Goal: Communication & Community: Answer question/provide support

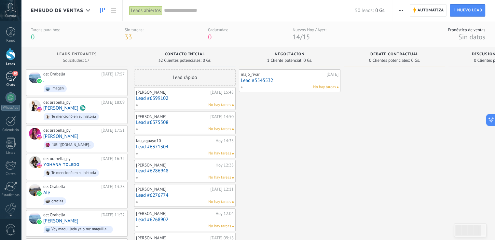
click at [10, 78] on div "20" at bounding box center [11, 76] width 10 height 9
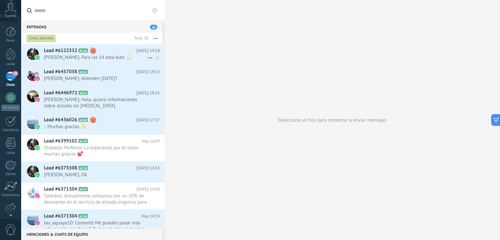
click at [105, 57] on span "[PERSON_NAME]: Para las 14 esta bien 💪🏻" at bounding box center [95, 57] width 103 height 6
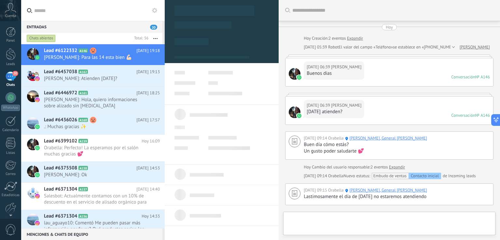
type textarea "**********"
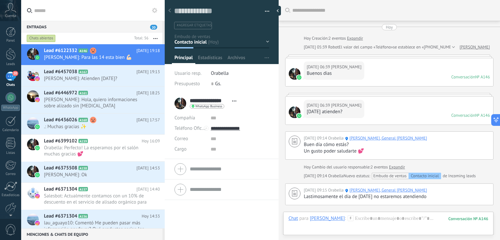
scroll to position [415, 0]
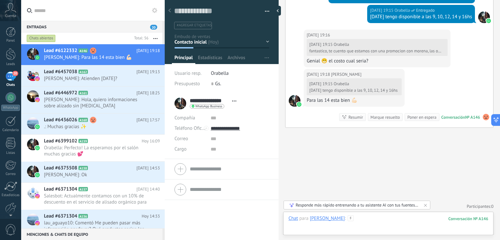
click at [377, 218] on div at bounding box center [388, 225] width 200 height 20
click at [0, 0] on div "Enviar Cancelar Rastrear clics en links ? Reducir links largos y rastrear clics…" at bounding box center [0, 0] width 0 height 0
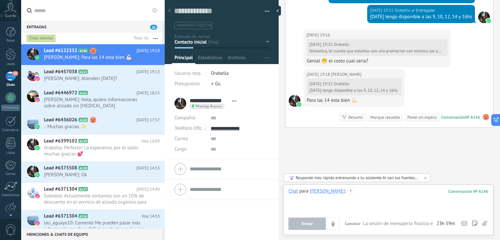
click at [381, 193] on div at bounding box center [388, 200] width 200 height 25
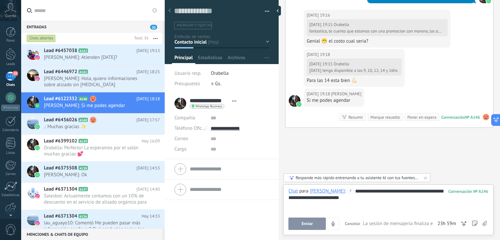
click at [313, 226] on button "Enviar" at bounding box center [306, 224] width 37 height 12
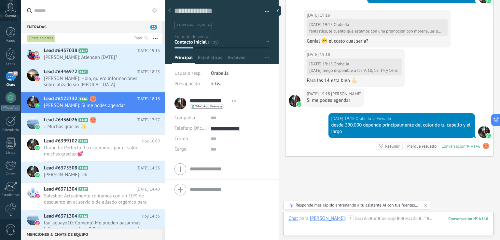
scroll to position [464, 0]
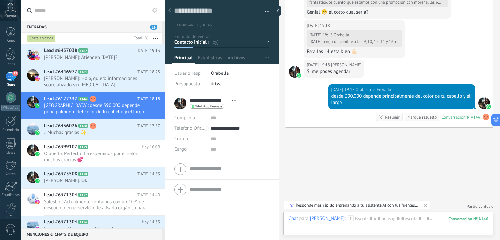
click at [325, 68] on div "Si me podes agendar" at bounding box center [334, 71] width 55 height 7
click at [329, 69] on div "Si me podes agendar" at bounding box center [334, 71] width 55 height 7
click at [393, 68] on div "[DATE] 19:18 [PERSON_NAME] Si me podes agendar" at bounding box center [389, 72] width 208 height 25
click at [395, 65] on div "[DATE] 19:18 [PERSON_NAME] Si me podes agendar" at bounding box center [389, 72] width 208 height 25
click at [350, 64] on span "[PERSON_NAME]" at bounding box center [346, 65] width 30 height 7
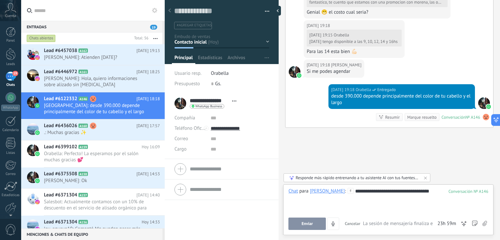
click at [296, 225] on button "Enviar" at bounding box center [306, 224] width 37 height 12
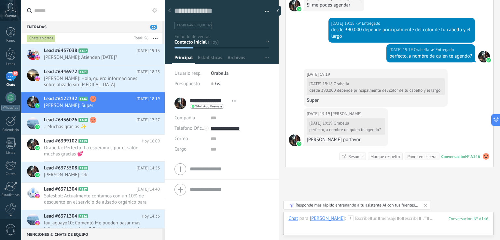
scroll to position [570, 0]
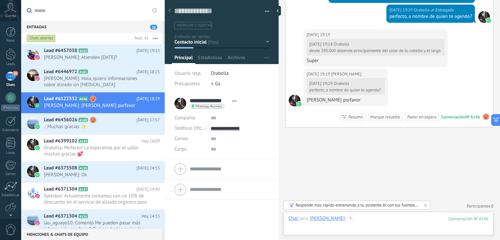
click at [410, 221] on div at bounding box center [388, 225] width 200 height 20
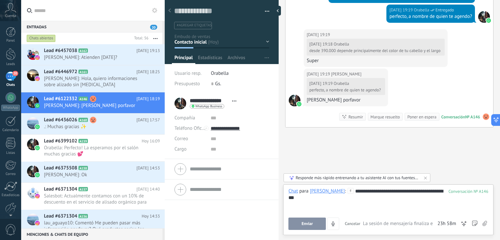
click at [303, 223] on span "Enviar" at bounding box center [306, 224] width 11 height 5
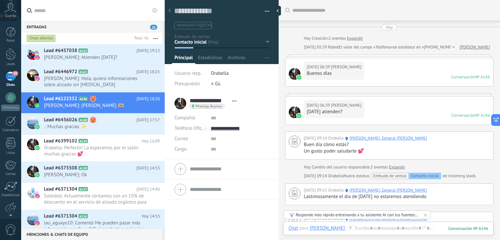
scroll to position [639, 0]
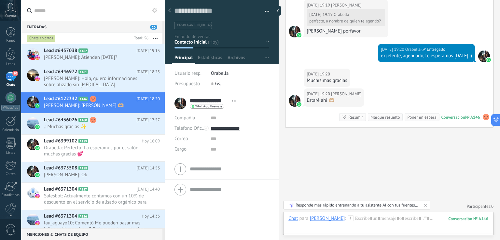
click at [382, 117] on div "Marque resuelto" at bounding box center [384, 117] width 29 height 6
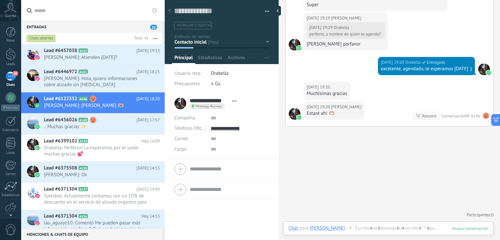
scroll to position [635, 0]
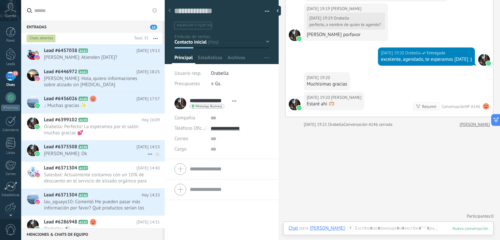
click at [100, 147] on div "Lead #6375508 A158 [DATE] 14:53 [PERSON_NAME]: Ok" at bounding box center [104, 151] width 121 height 20
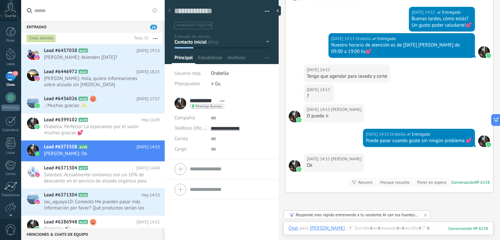
scroll to position [221, 0]
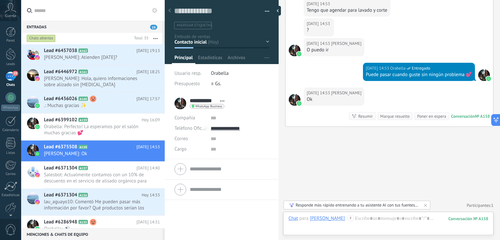
click at [397, 116] on div "Marque resuelto" at bounding box center [394, 116] width 29 height 6
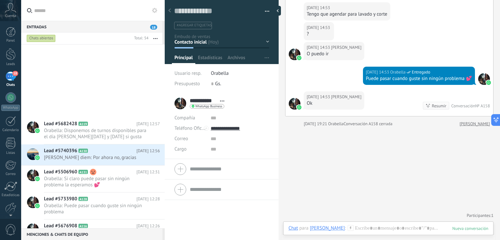
scroll to position [811, 0]
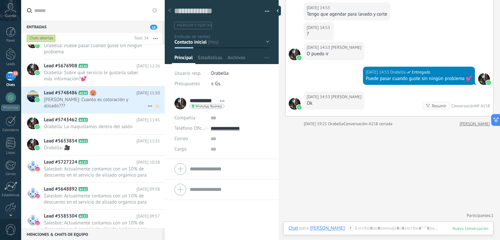
click at [108, 102] on span "[PERSON_NAME]: Cuanto es coloración y alisado???" at bounding box center [95, 103] width 103 height 12
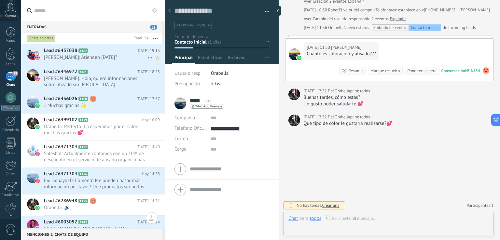
click at [109, 52] on h2 "Lead #6457038 A162" at bounding box center [90, 51] width 92 height 7
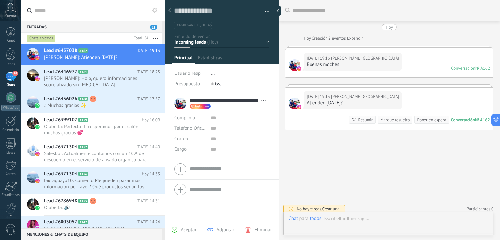
scroll to position [9, 0]
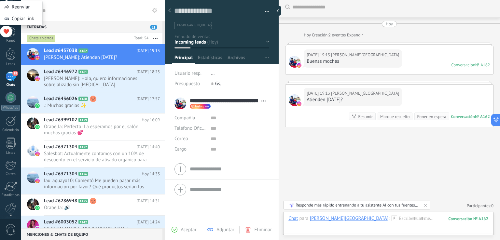
click at [381, 116] on div "Marque resuelto" at bounding box center [394, 117] width 29 height 6
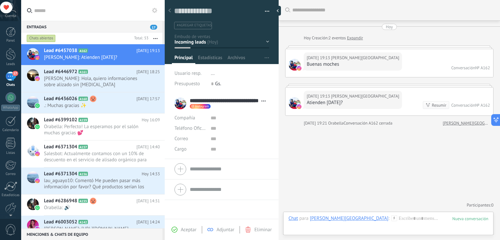
scroll to position [0, 0]
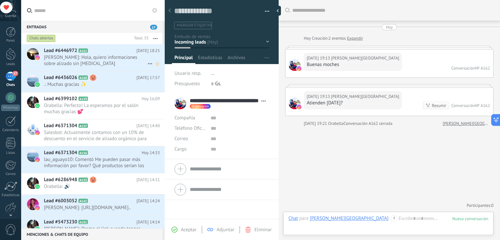
click at [107, 62] on span "[PERSON_NAME]: Hola, quiero informaciones sobre alizado sin [MEDICAL_DATA]" at bounding box center [95, 60] width 103 height 12
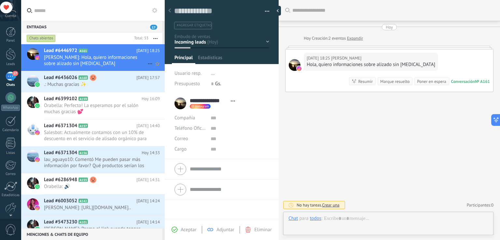
scroll to position [9, 0]
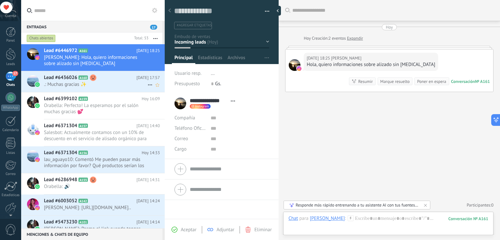
click at [92, 78] on use at bounding box center [93, 78] width 7 height 7
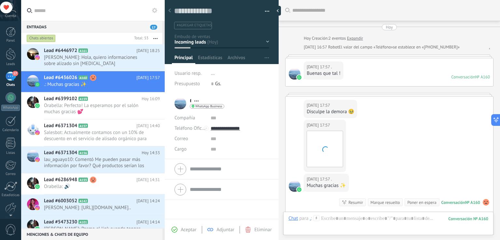
scroll to position [86, 0]
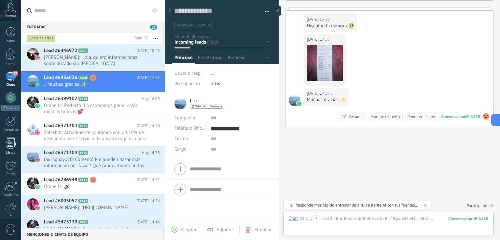
click at [5, 143] on link "Listas" at bounding box center [10, 147] width 21 height 18
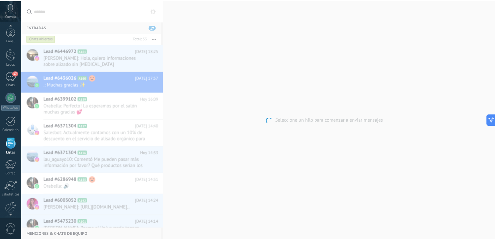
scroll to position [17, 0]
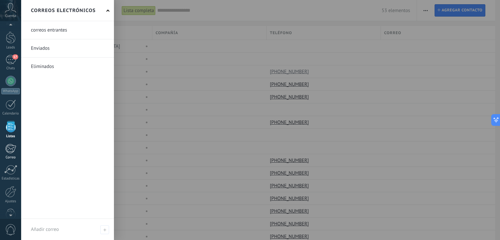
click at [9, 149] on div at bounding box center [10, 149] width 11 height 10
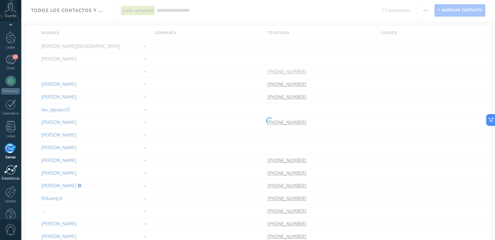
scroll to position [30, 0]
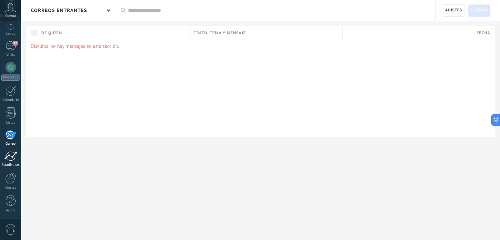
click at [10, 157] on div at bounding box center [10, 156] width 13 height 10
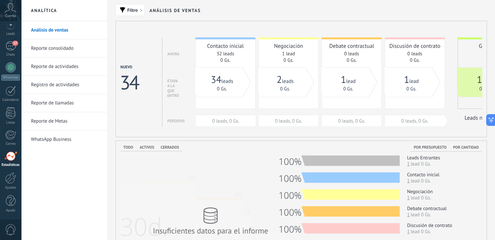
click at [84, 132] on link "WhatsApp Business" at bounding box center [66, 139] width 70 height 18
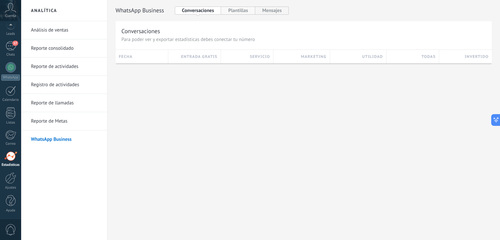
click at [244, 9] on button "Plantillas" at bounding box center [238, 11] width 34 height 8
click at [290, 16] on div "WhatsApp Cloud API Conversaciones Plantillas Mensajes Plantillas Para ver y exp…" at bounding box center [304, 35] width 376 height 57
click at [274, 10] on button "Mensajes" at bounding box center [272, 11] width 34 height 8
click at [202, 10] on button "Conversaciones" at bounding box center [198, 11] width 47 height 8
click at [66, 101] on link "Reporte de llamadas" at bounding box center [66, 103] width 70 height 18
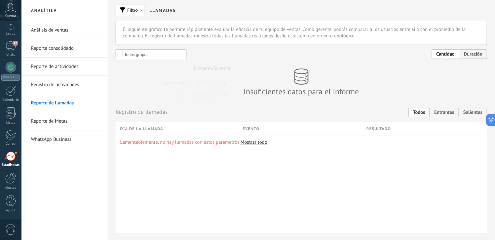
click at [61, 87] on link "Registro de actividades" at bounding box center [66, 85] width 70 height 18
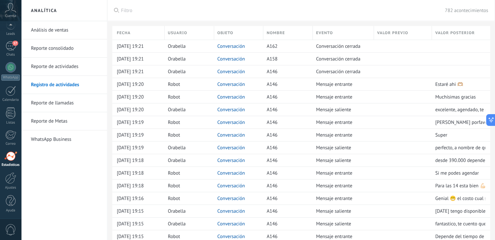
click at [56, 70] on link "Reporte de actividades" at bounding box center [66, 67] width 70 height 18
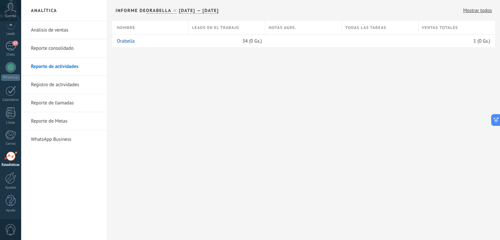
click at [56, 48] on link "Reporte consolidado" at bounding box center [66, 48] width 70 height 18
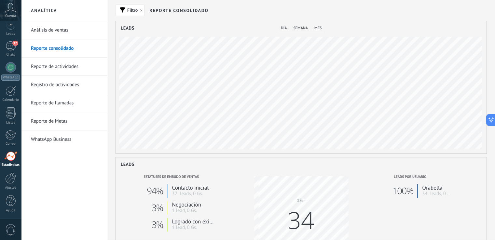
click at [55, 29] on link "Análisis de ventas" at bounding box center [66, 30] width 70 height 18
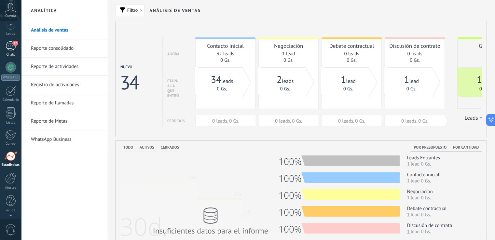
click at [10, 47] on div "17" at bounding box center [11, 45] width 10 height 9
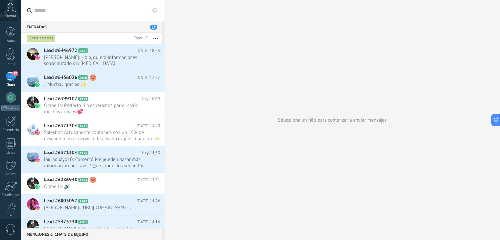
click at [111, 130] on span "Salesbot: Actualmente contamos con un 10% de descuento en el servicio de alisad…" at bounding box center [95, 136] width 103 height 12
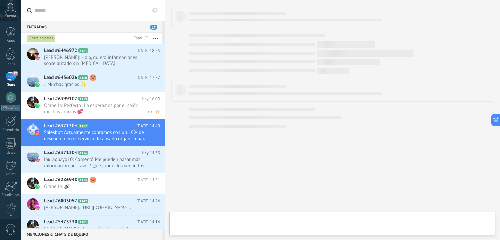
click at [104, 107] on span "Orabella: Perfecto! La esperamos por el salón muchas gracias 💕" at bounding box center [95, 108] width 103 height 12
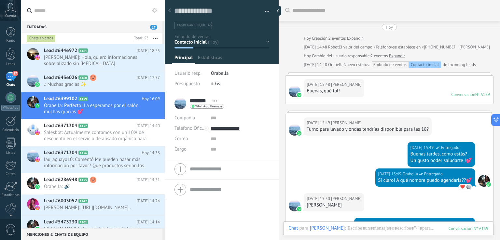
scroll to position [116, 0]
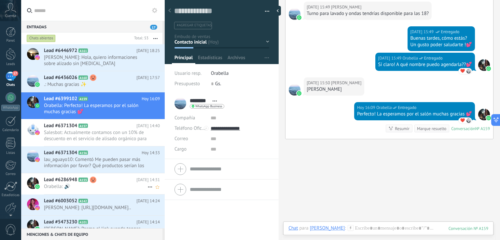
click at [106, 184] on span "Orabella: 🔊" at bounding box center [95, 187] width 103 height 6
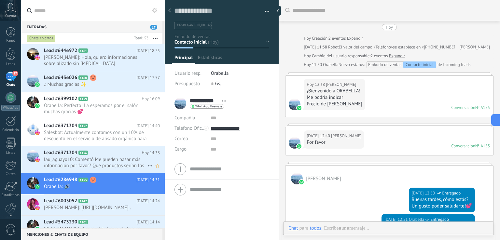
scroll to position [177, 0]
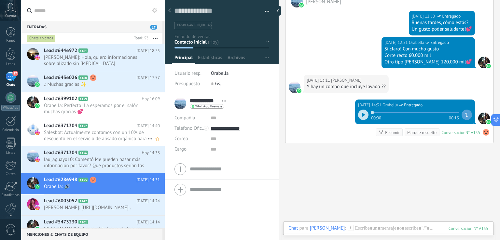
click at [111, 137] on span "Salesbot: Actualmente contamos con un 10% de descuento en el servicio de alisad…" at bounding box center [95, 136] width 103 height 12
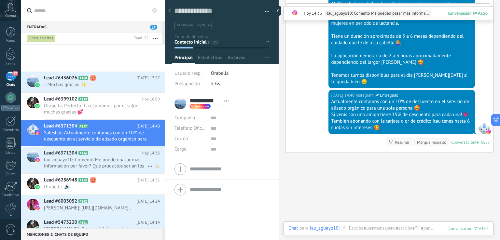
scroll to position [109, 0]
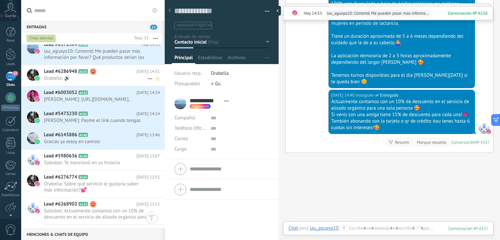
click at [86, 73] on h2 "Lead #6286948 A155" at bounding box center [90, 71] width 92 height 7
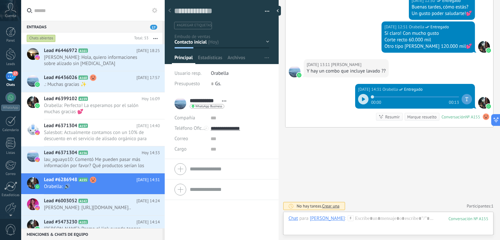
click at [9, 74] on div "17" at bounding box center [11, 76] width 10 height 9
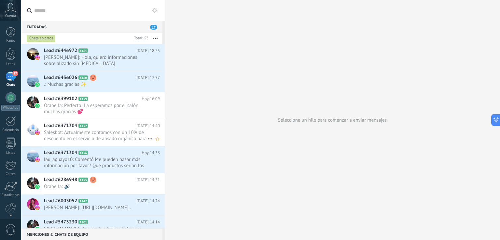
click at [108, 141] on span "Salesbot: Actualmente contamos con un 10% de descuento en el servicio de alisad…" at bounding box center [95, 136] width 103 height 12
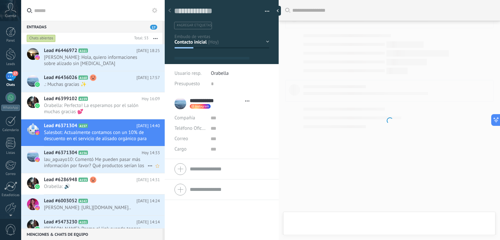
click at [115, 157] on span "lau_aguayo10: Comentó Me pueden pasar más información por favor? Qué productos …" at bounding box center [95, 163] width 103 height 12
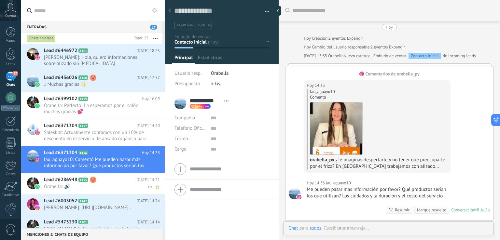
scroll to position [25, 0]
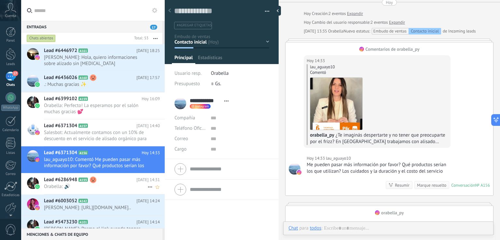
click at [125, 183] on h2 "Lead #6286948 A155" at bounding box center [90, 180] width 92 height 7
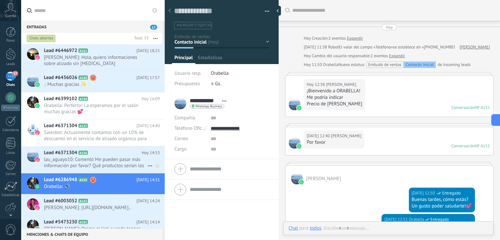
scroll to position [177, 0]
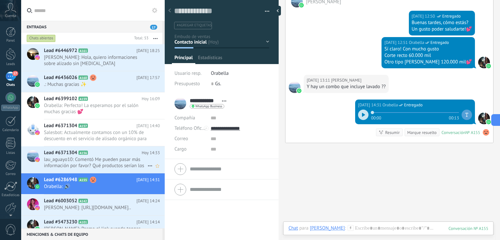
click at [109, 158] on span "lau_aguayo10: Comentó Me pueden pasar más información por favor? Qué productos …" at bounding box center [95, 163] width 103 height 12
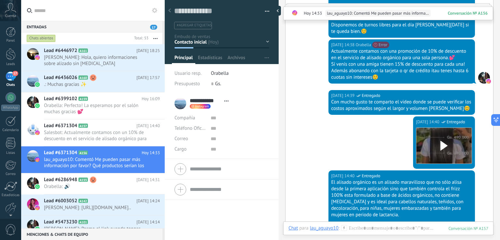
scroll to position [582, 0]
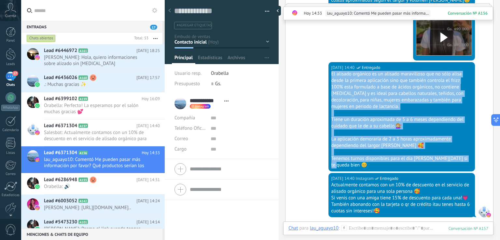
drag, startPoint x: 330, startPoint y: 79, endPoint x: 469, endPoint y: 164, distance: 163.1
click at [470, 167] on div "[DATE] 14:40 Instagram Entregado El alisado orgánico es un alisado maravilloso …" at bounding box center [401, 116] width 146 height 109
copy div "El alisado orgánico es un alisado maravilloso que no sólo alisa desde la primer…"
drag, startPoint x: 48, startPoint y: 56, endPoint x: 52, endPoint y: 58, distance: 4.7
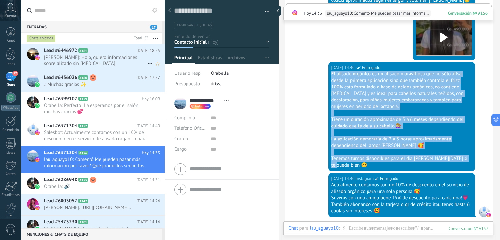
click at [48, 56] on span "[PERSON_NAME]: Hola, quiero informaciones sobre alizado sin [MEDICAL_DATA]" at bounding box center [95, 60] width 103 height 12
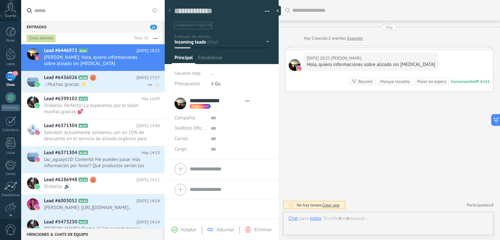
type textarea "**********"
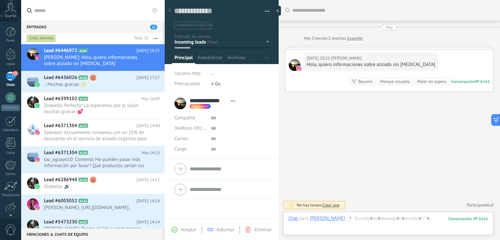
click at [339, 219] on div "[PERSON_NAME]" at bounding box center [327, 218] width 35 height 6
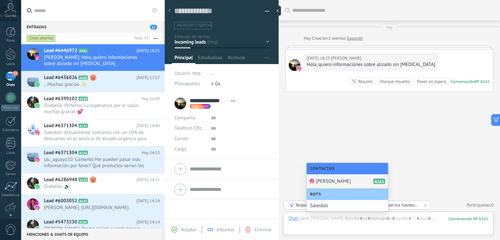
click at [426, 203] on icon at bounding box center [425, 205] width 5 height 5
click at [397, 219] on div at bounding box center [388, 225] width 200 height 20
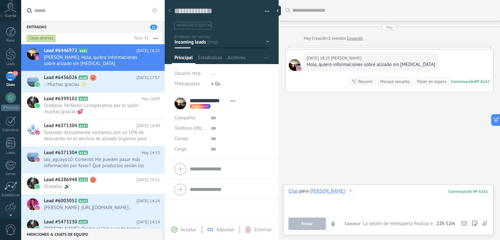
paste div
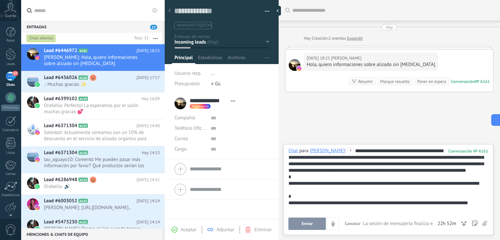
click at [353, 152] on icon at bounding box center [351, 151] width 6 height 6
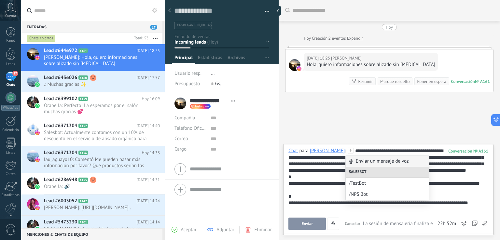
click at [354, 152] on div "**********" at bounding box center [387, 190] width 198 height 85
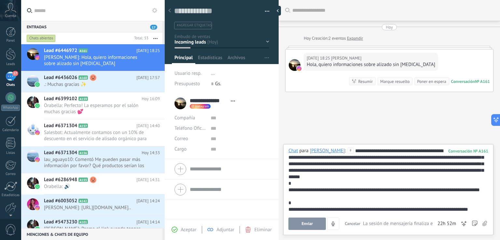
click at [315, 229] on button "Enviar" at bounding box center [306, 224] width 37 height 12
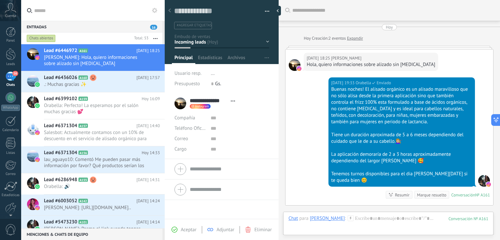
scroll to position [72, 0]
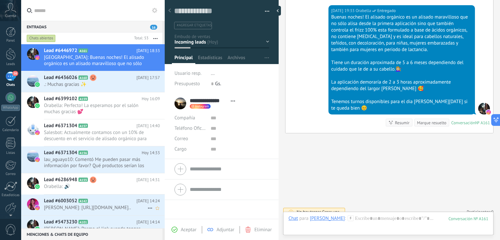
click at [89, 205] on span "[PERSON_NAME]: [URL][DOMAIN_NAME].." at bounding box center [95, 208] width 103 height 6
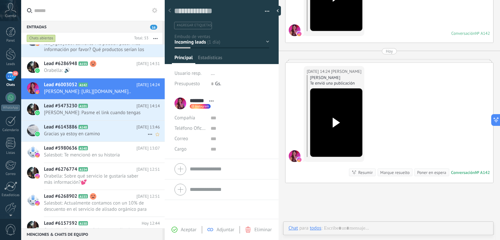
scroll to position [9, 0]
click at [90, 109] on icon at bounding box center [93, 106] width 7 height 7
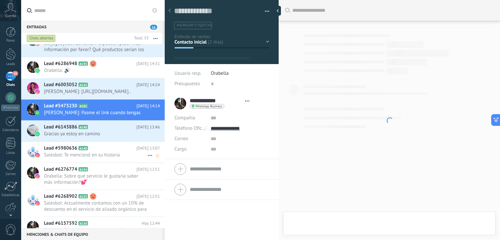
click at [94, 152] on icon at bounding box center [93, 148] width 7 height 7
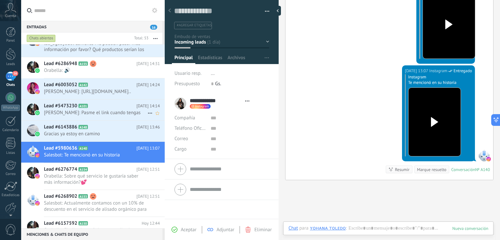
scroll to position [9, 0]
click at [87, 108] on span "A101" at bounding box center [82, 106] width 9 height 4
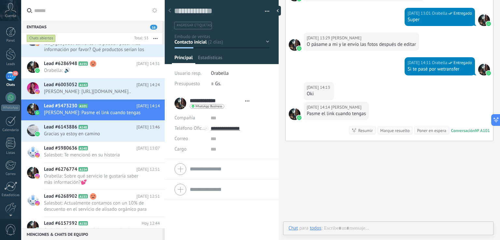
scroll to position [9, 0]
click at [396, 130] on div "Marque resuelto" at bounding box center [394, 131] width 29 height 6
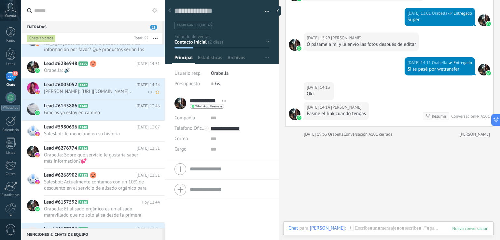
scroll to position [428, 0]
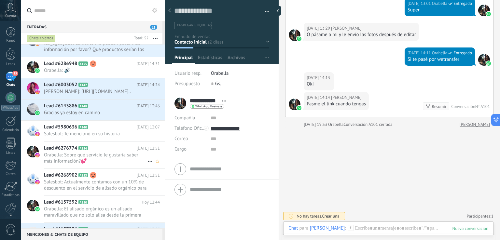
click at [103, 160] on span "Orabella: Sobre qué servicio le gustaría saber más información?💕" at bounding box center [95, 158] width 103 height 12
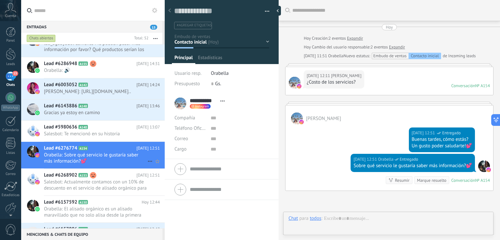
scroll to position [64, 0]
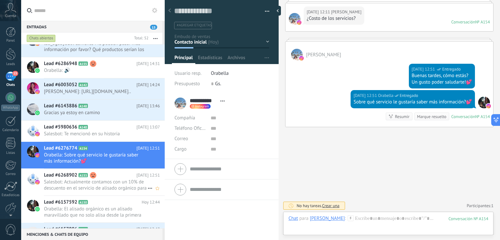
click at [107, 175] on div "Lead #6268902 A153 [DATE] 12:51 Salesbot: Actualmente contamos con un 10% de de…" at bounding box center [104, 182] width 121 height 27
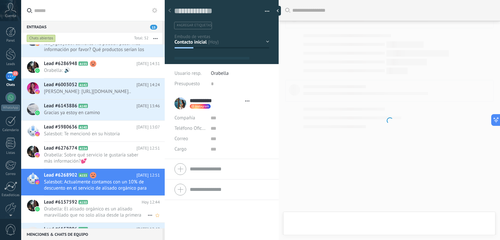
click at [120, 218] on span "Orabella: El alisado orgánico es un alisado maravillado que no solo alisa desde…" at bounding box center [95, 212] width 103 height 12
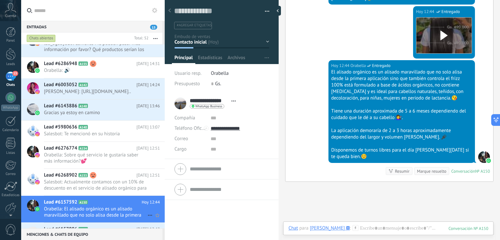
scroll to position [225, 0]
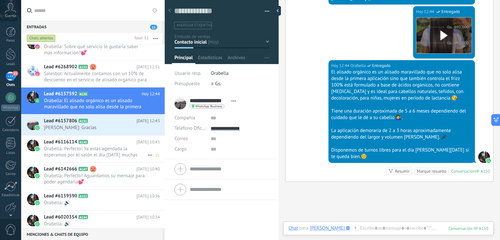
click at [94, 152] on span "Orabella: Perfecto! Ya estás agendada la esperamos por el salón el día [DATE] m…" at bounding box center [95, 152] width 103 height 12
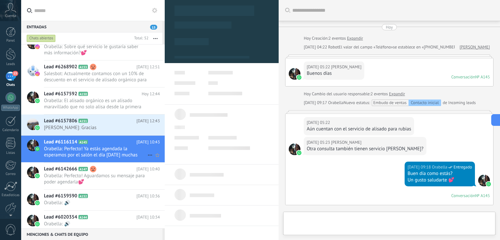
scroll to position [302, 0]
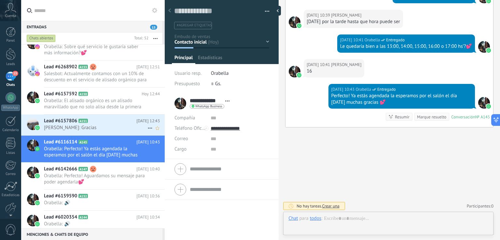
click at [101, 131] on span "[PERSON_NAME]: Gracias" at bounding box center [95, 128] width 103 height 6
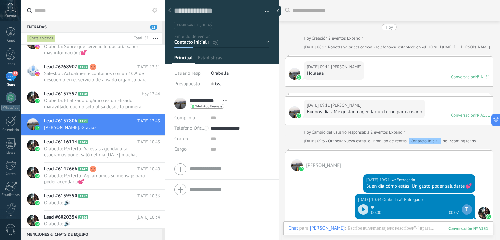
scroll to position [256, 0]
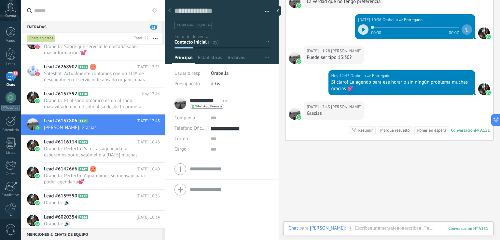
click at [390, 129] on div "Marque resuelto" at bounding box center [394, 130] width 29 height 6
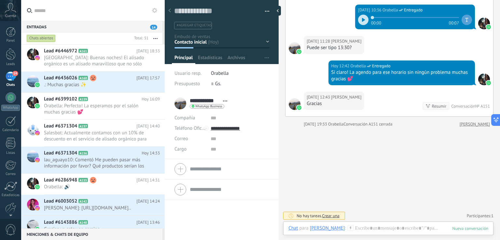
scroll to position [109, 0]
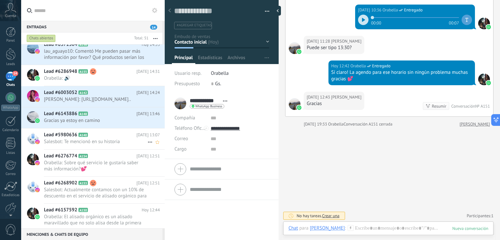
click at [87, 145] on span "Salesbot: Te mencionó en su historia" at bounding box center [95, 142] width 103 height 6
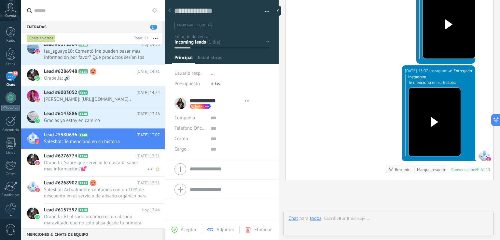
scroll to position [9, 0]
click at [99, 171] on span "Orabella: Sobre qué servicio le gustaría saber más información?💕" at bounding box center [95, 166] width 103 height 12
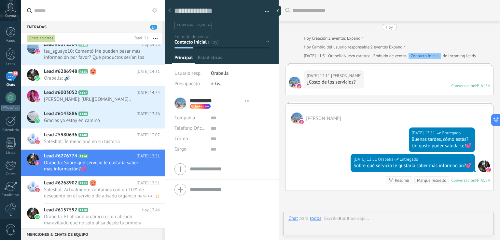
scroll to position [9, 0]
click at [107, 199] on span "Salesbot: Actualmente contamos con un 10% de descuento en el servicio de alisad…" at bounding box center [95, 193] width 103 height 12
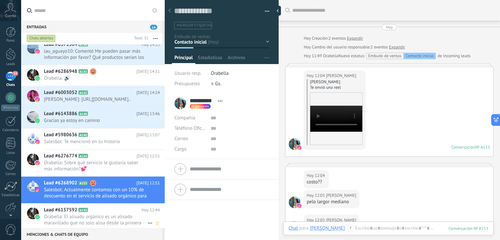
scroll to position [400, 0]
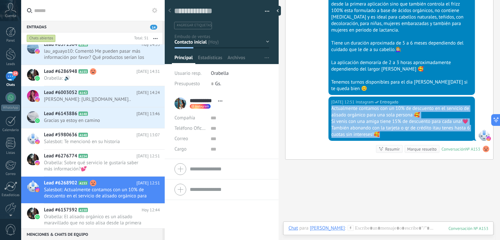
drag, startPoint x: 331, startPoint y: 101, endPoint x: 422, endPoint y: 133, distance: 96.9
click at [422, 133] on div "[DATE] 12:51 Instagram Entregado Actualmente contamos con un 10% de descuento e…" at bounding box center [389, 128] width 208 height 63
copy div "Actualmente contamos con un 10% de descuento en el servicio de alisado orgánico…"
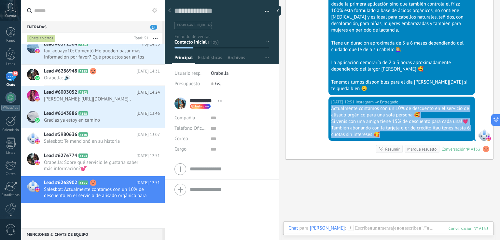
scroll to position [0, 0]
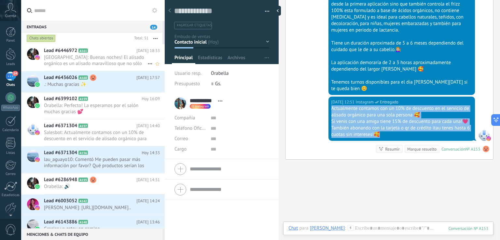
click at [111, 66] on span "[GEOGRAPHIC_DATA]: Buenas noches! El alisado orgánico es un alisado maravilloso…" at bounding box center [95, 60] width 103 height 12
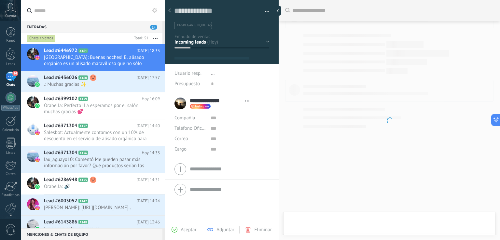
type textarea "**********"
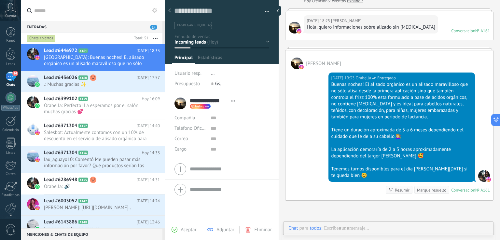
scroll to position [9, 0]
click at [370, 228] on div at bounding box center [388, 235] width 200 height 20
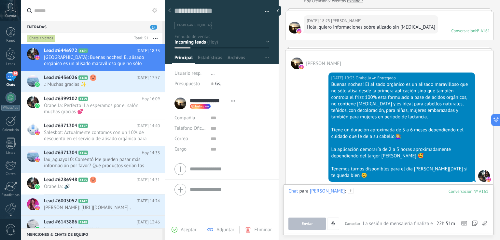
paste div
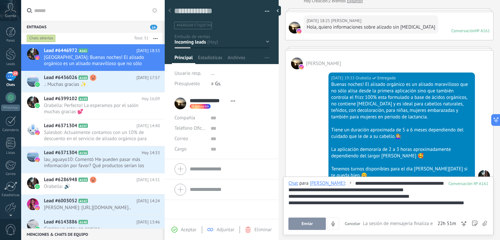
click at [305, 225] on span "Enviar" at bounding box center [306, 224] width 11 height 5
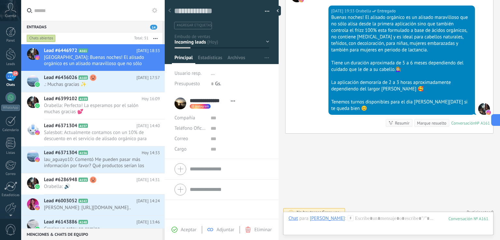
scroll to position [150, 0]
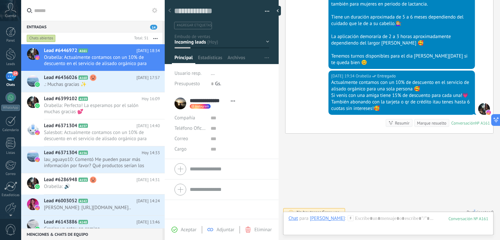
drag, startPoint x: 448, startPoint y: 57, endPoint x: 466, endPoint y: 176, distance: 120.2
click at [471, 177] on div "Buscar Carga más [DATE] [DATE] Creación: 2 eventos Expandir [DATE] 18:25 [PERSO…" at bounding box center [389, 49] width 221 height 398
click at [377, 216] on div at bounding box center [388, 225] width 200 height 20
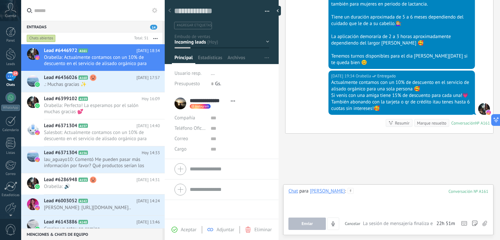
click at [405, 202] on div at bounding box center [388, 200] width 200 height 25
click at [306, 219] on button "Enviar" at bounding box center [306, 224] width 37 height 12
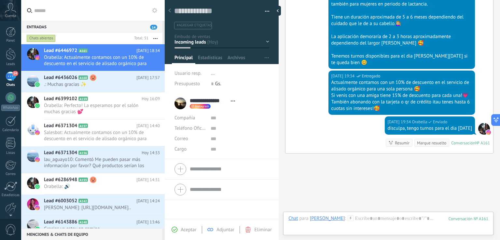
scroll to position [171, 0]
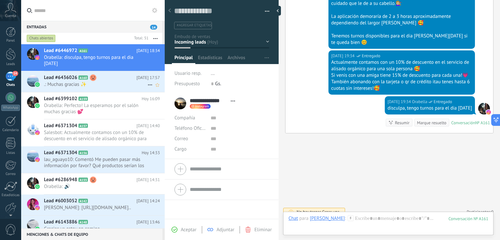
click at [129, 80] on h2 "Lead #6436026 A160" at bounding box center [90, 78] width 92 height 7
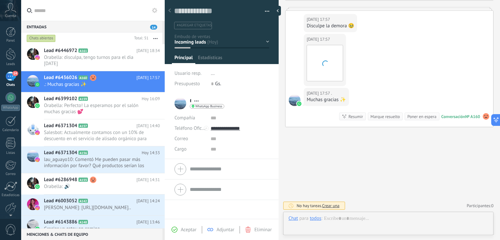
scroll to position [9, 0]
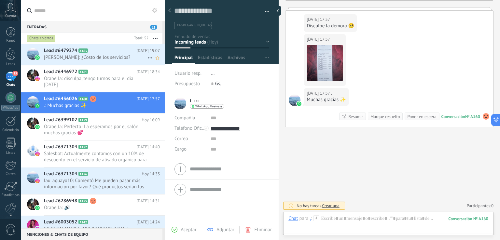
click at [108, 51] on h2 "Lead #6479274 A163" at bounding box center [90, 51] width 92 height 7
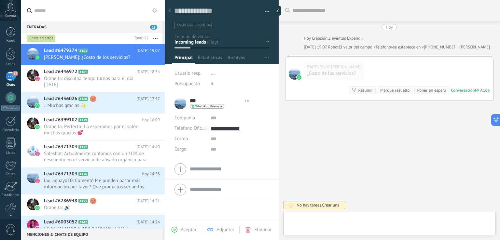
type textarea "**********"
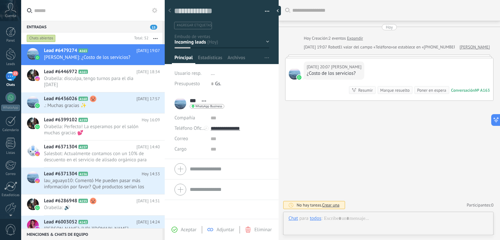
scroll to position [9, 0]
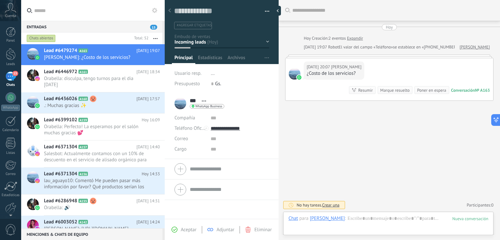
click at [384, 58] on div "[DATE] 20:07 [PERSON_NAME] ¿Costo de los servicios? Conversación № A163 Convers…" at bounding box center [389, 79] width 208 height 42
click at [371, 224] on div at bounding box center [388, 225] width 200 height 20
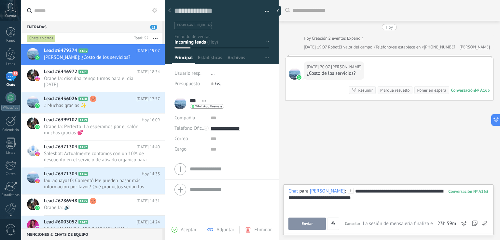
click at [314, 228] on button "Enviar" at bounding box center [306, 224] width 37 height 12
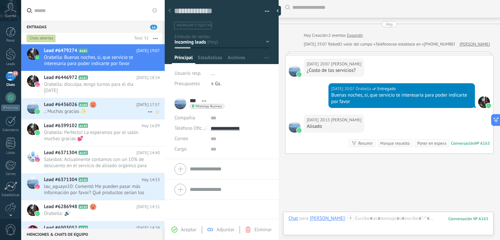
scroll to position [16, 0]
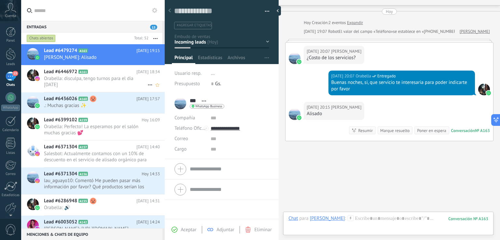
click at [107, 79] on span "Orabella: disculpa, tengo turnos para el dia [DATE]" at bounding box center [95, 81] width 103 height 12
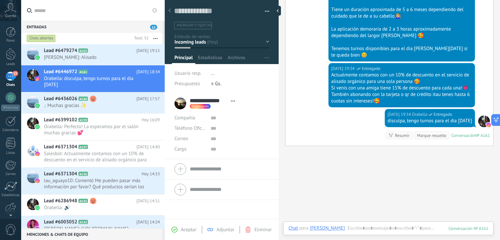
scroll to position [49, 0]
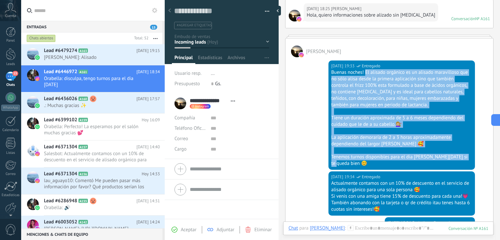
drag, startPoint x: 364, startPoint y: 71, endPoint x: 468, endPoint y: 156, distance: 134.0
click at [468, 156] on div "Buenas noches! El alisado orgánico es un alisado maravilloso que no sólo alisa …" at bounding box center [401, 118] width 141 height 98
copy div "El alisado orgánico es un alisado maravilloso que no sólo alisa desde la primer…"
click at [69, 56] on span "[PERSON_NAME]: Alisado" at bounding box center [95, 57] width 103 height 6
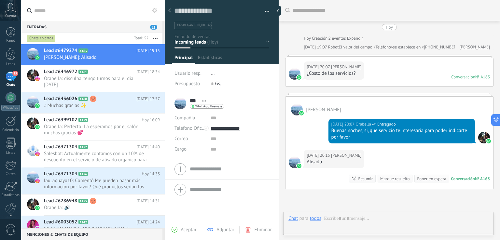
type textarea "**********"
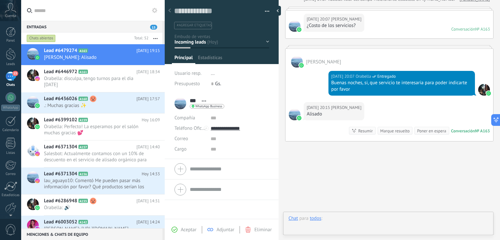
scroll to position [9, 0]
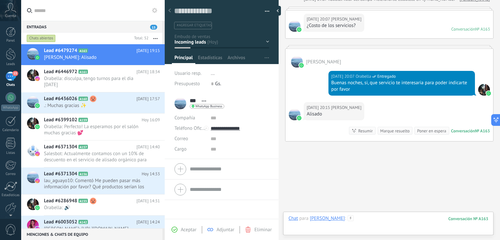
click at [353, 220] on div at bounding box center [388, 225] width 200 height 20
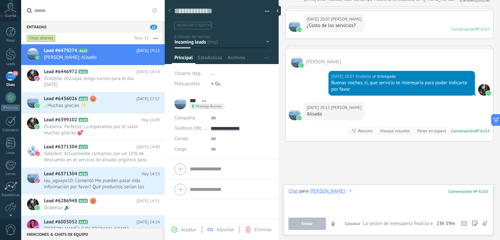
paste div
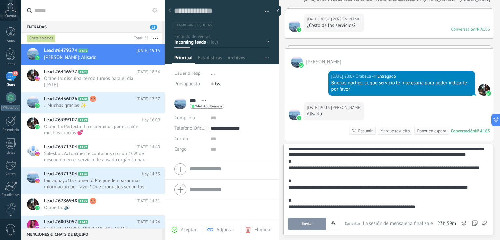
scroll to position [20, 0]
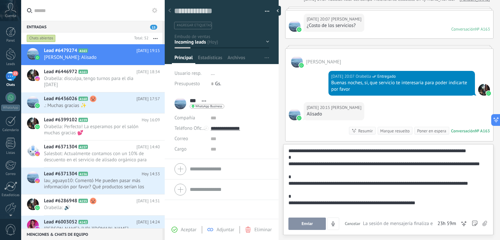
click at [370, 206] on div "**********" at bounding box center [387, 203] width 198 height 7
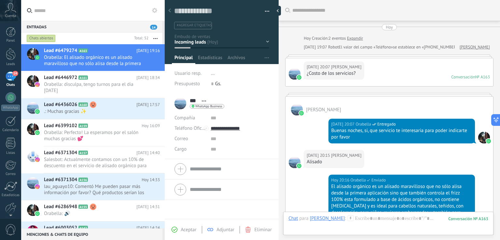
scroll to position [9, 0]
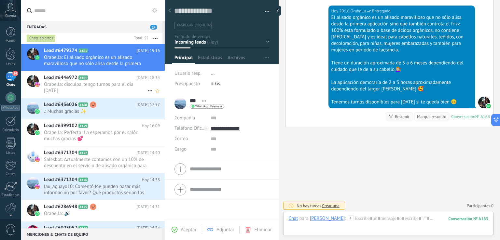
click at [100, 83] on span "Orabella: disculpa, tengo turnos para el dia [DATE]" at bounding box center [95, 87] width 103 height 12
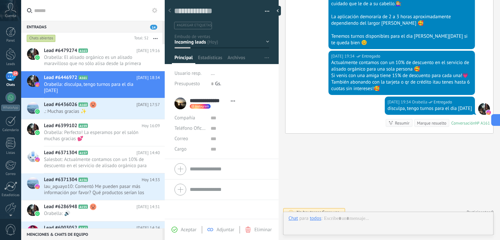
scroll to position [9, 0]
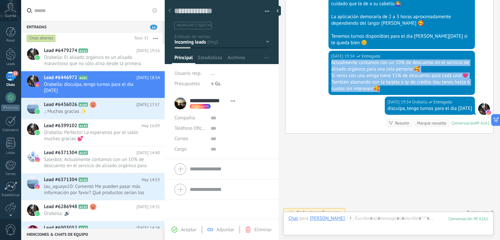
drag, startPoint x: 330, startPoint y: 56, endPoint x: 395, endPoint y: 80, distance: 69.1
click at [395, 80] on div "Actualmente contamos con un 10% de descuento en el servicio de alisado orgánico…" at bounding box center [401, 76] width 141 height 33
copy div "Actualmente contamos con un 10% de descuento en el servicio de alisado orgánico…"
click at [105, 62] on span "Orabella: El alisado orgánico es un alisado maravilloso que no sólo alisa desde…" at bounding box center [95, 60] width 103 height 12
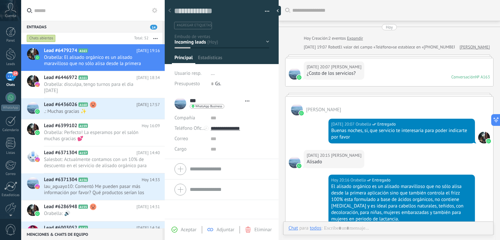
type textarea "**********"
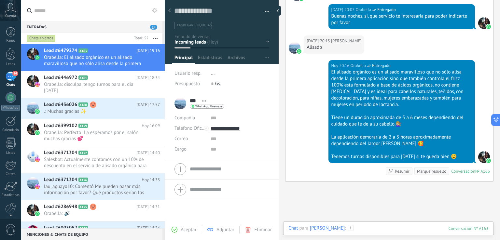
click at [353, 227] on div at bounding box center [388, 235] width 200 height 20
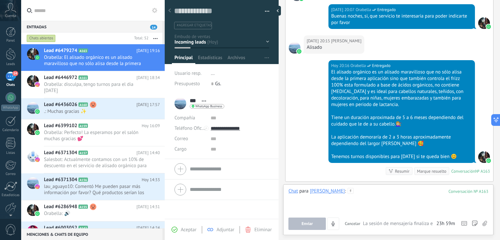
paste div
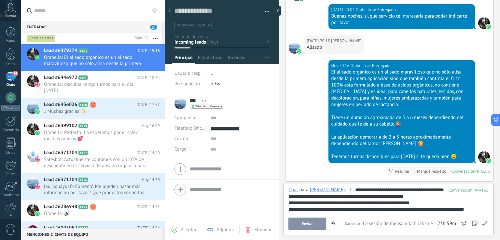
click at [314, 228] on button "Enviar" at bounding box center [306, 224] width 37 height 12
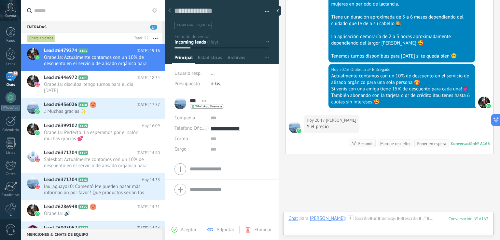
scroll to position [228, 0]
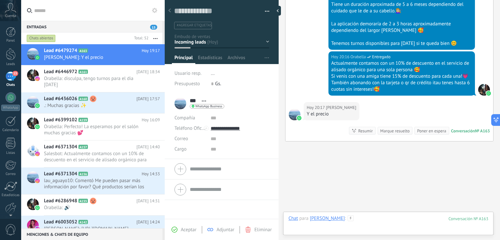
click at [359, 223] on div at bounding box center [388, 225] width 200 height 20
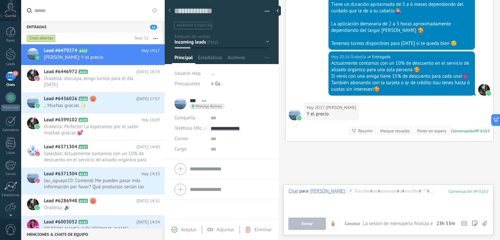
click at [53, 17] on input "text" at bounding box center [96, 10] width 125 height 21
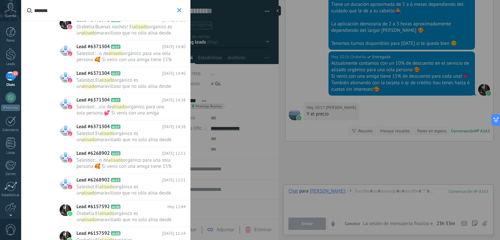
scroll to position [217, 0]
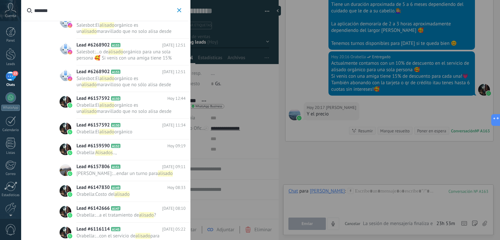
type input "*******"
click at [148, 193] on span "Orabella : Costo del alisado" at bounding box center [124, 194] width 97 height 6
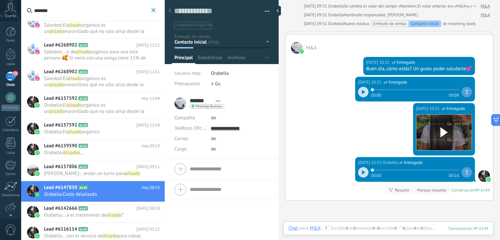
scroll to position [108, 0]
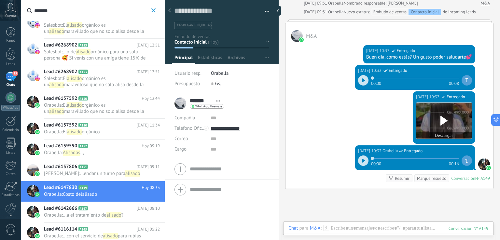
click at [444, 135] on button "Descargar" at bounding box center [443, 135] width 55 height 7
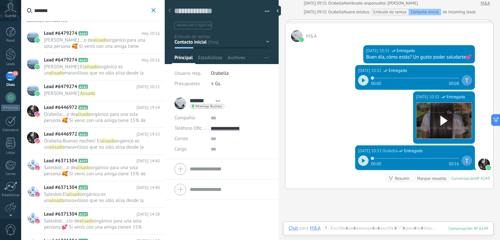
scroll to position [0, 0]
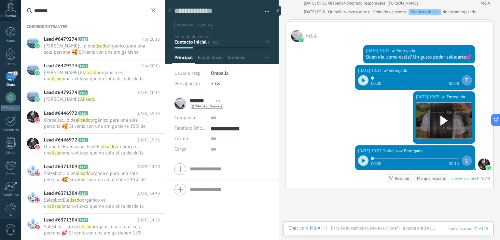
click at [107, 50] on span "orgánico para una sola persona 🥰 Si venis con una amiga tiene 15% de descuento …" at bounding box center [95, 58] width 103 height 31
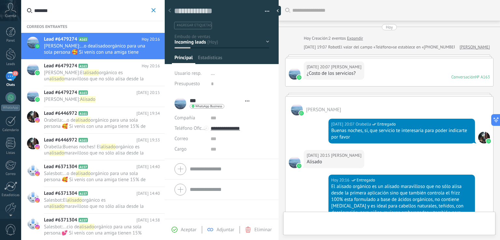
type textarea "**********"
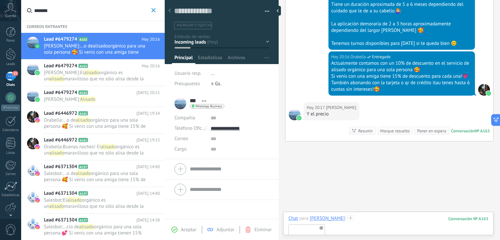
click at [344, 225] on div at bounding box center [388, 242] width 200 height 41
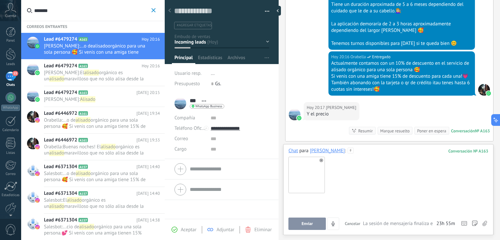
click at [340, 201] on div at bounding box center [388, 207] width 200 height 25
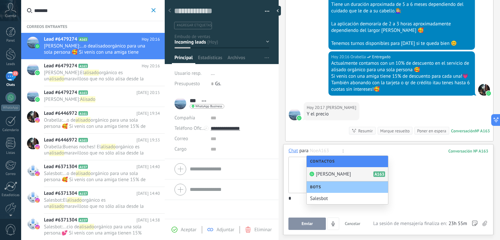
click at [337, 169] on div "Noe A163" at bounding box center [347, 174] width 81 height 14
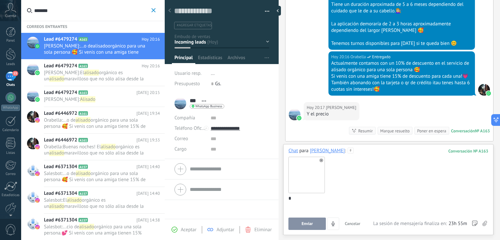
click at [349, 190] on div at bounding box center [388, 174] width 200 height 41
click at [334, 203] on div at bounding box center [387, 207] width 198 height 25
click at [374, 196] on div "**********" at bounding box center [387, 207] width 198 height 25
click at [428, 204] on div "**********" at bounding box center [387, 207] width 198 height 25
click at [307, 228] on button "Enviar" at bounding box center [306, 224] width 37 height 12
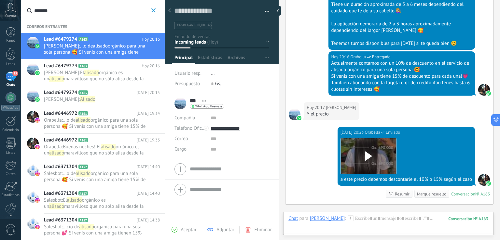
scroll to position [305, 0]
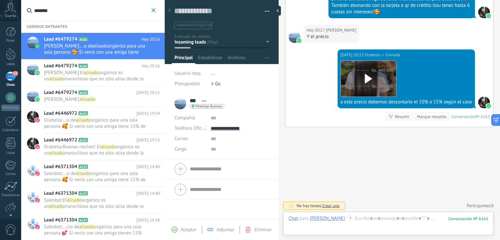
click at [152, 10] on icon "button" at bounding box center [153, 10] width 4 height 4
